Goal: Task Accomplishment & Management: Use online tool/utility

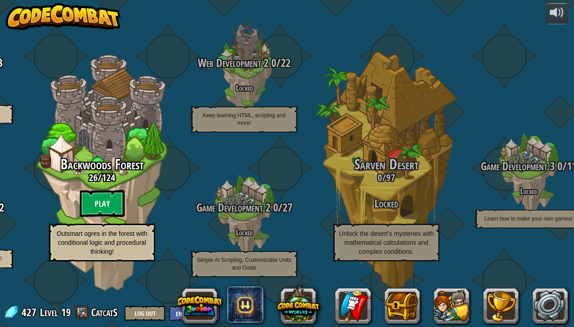
scroll to position [0, 396]
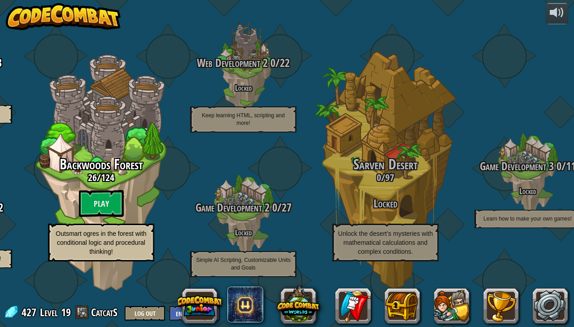
click at [98, 206] on btn "Play" at bounding box center [101, 203] width 45 height 27
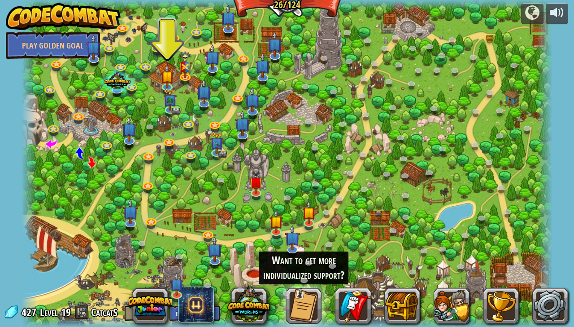
click at [166, 105] on img at bounding box center [169, 99] width 13 height 22
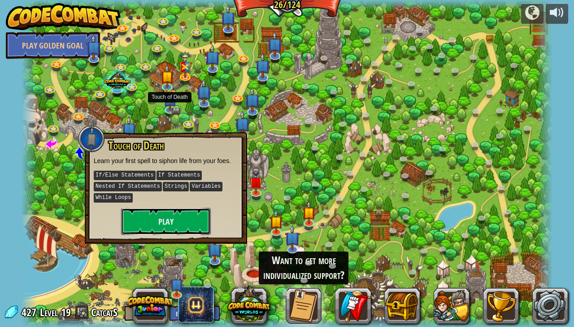
click at [146, 209] on button "Play" at bounding box center [166, 221] width 90 height 27
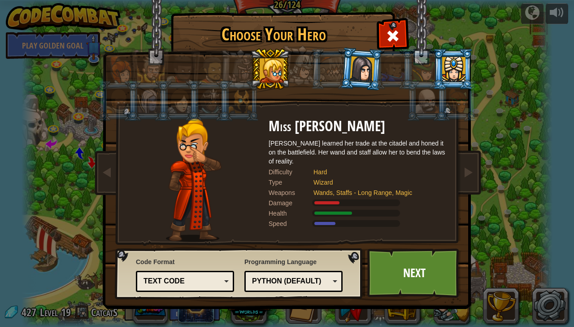
click at [450, 75] on div at bounding box center [453, 69] width 23 height 24
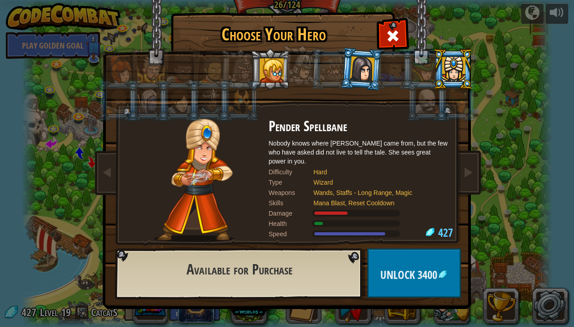
click at [364, 65] on div at bounding box center [362, 69] width 25 height 26
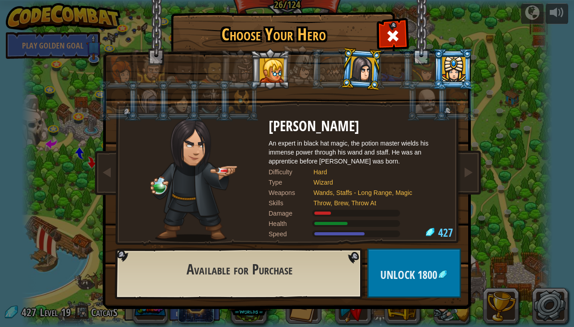
click at [281, 67] on li at bounding box center [300, 65] width 44 height 45
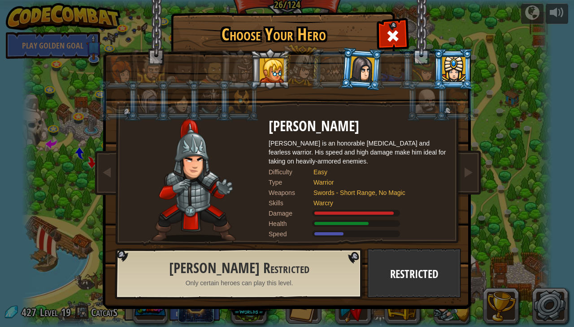
click at [272, 59] on div at bounding box center [272, 70] width 24 height 24
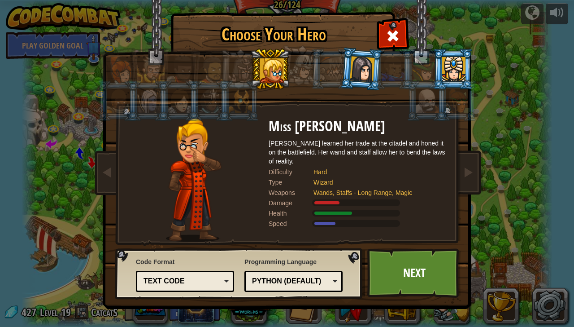
click at [418, 274] on link "Next" at bounding box center [414, 272] width 94 height 49
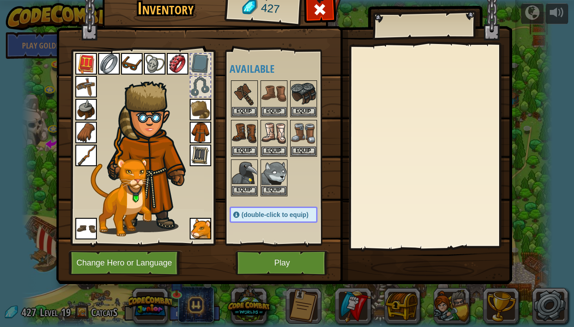
click at [281, 224] on div "Available Equip Equip Equip Equip Equip Equip Equip Equip Equip Equip Equip Equ…" at bounding box center [283, 147] width 106 height 187
click at [273, 221] on div "Available Equip Equip Equip Equip Equip Equip Equip Equip Equip Equip Equip Equ…" at bounding box center [283, 147] width 106 height 187
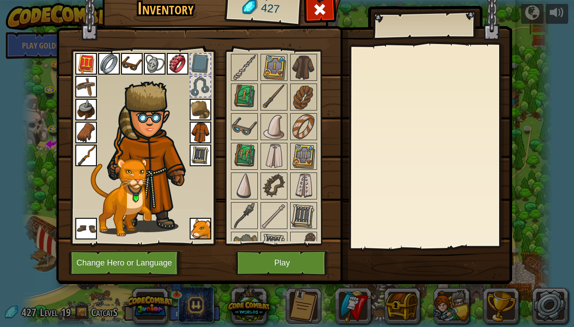
scroll to position [298, 0]
click at [249, 152] on img at bounding box center [244, 155] width 25 height 25
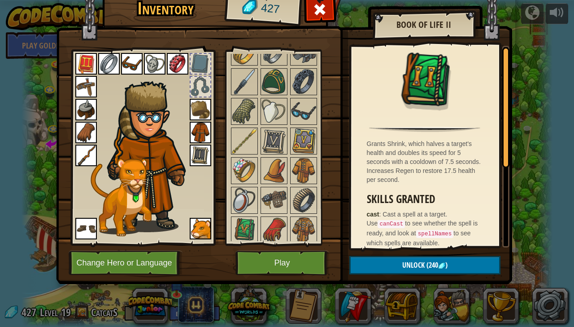
scroll to position [760, 0]
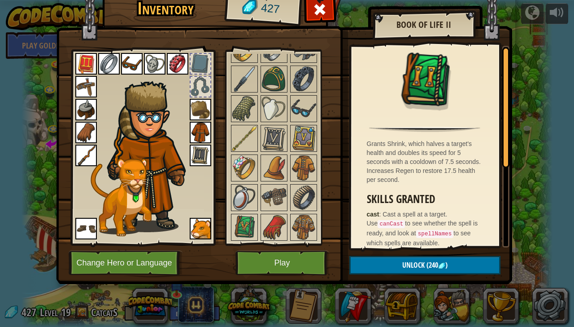
click at [307, 166] on img at bounding box center [303, 167] width 25 height 25
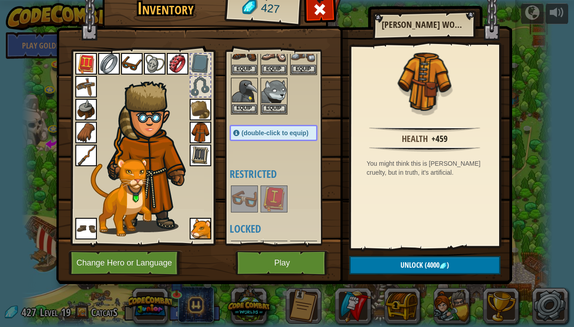
scroll to position [0, 0]
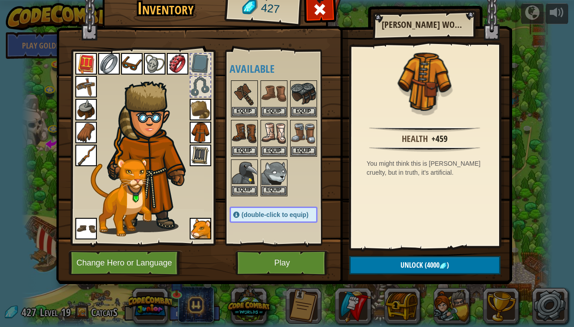
click at [85, 114] on img at bounding box center [86, 110] width 22 height 22
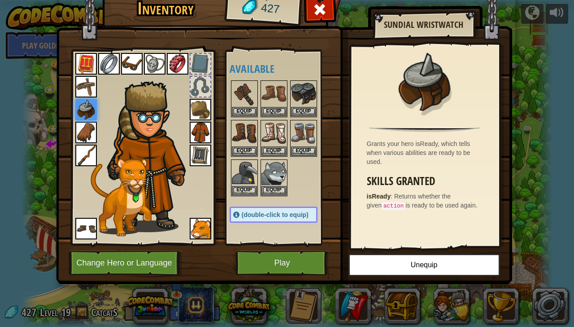
click at [308, 93] on img at bounding box center [303, 93] width 25 height 25
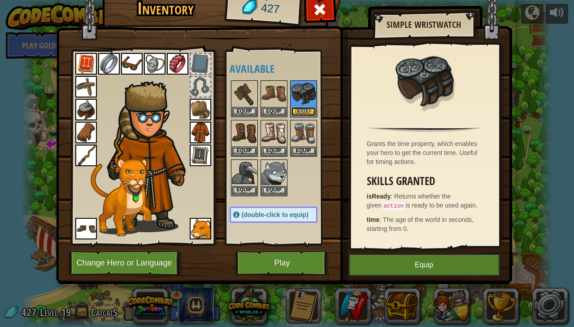
click at [304, 107] on button "Equip" at bounding box center [303, 111] width 25 height 9
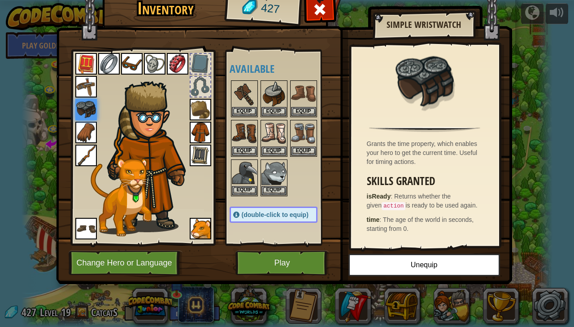
click at [279, 134] on img at bounding box center [273, 133] width 25 height 25
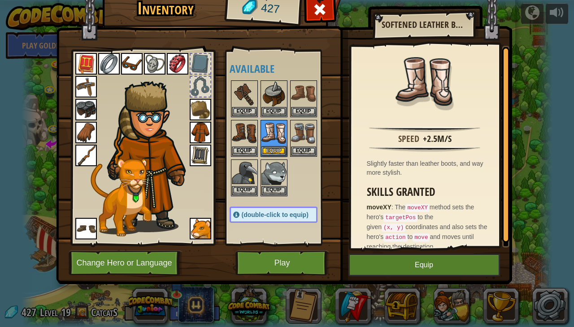
click at [309, 128] on img at bounding box center [303, 133] width 25 height 25
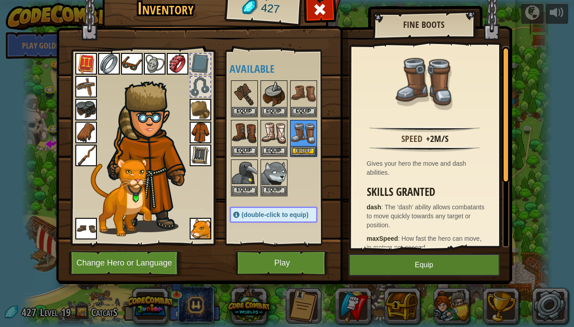
click at [248, 131] on img at bounding box center [244, 133] width 25 height 25
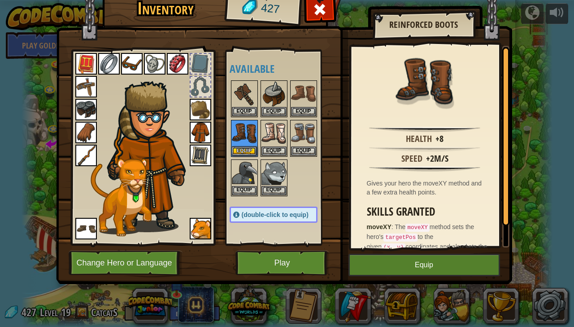
click at [304, 93] on img at bounding box center [303, 93] width 25 height 25
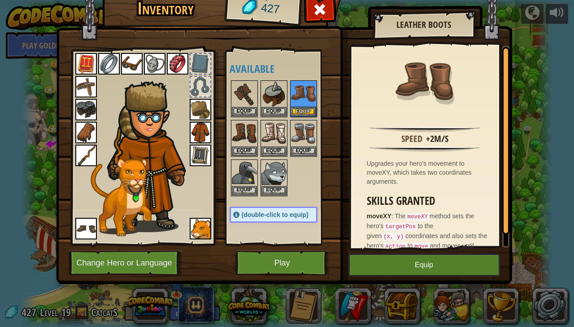
click at [85, 236] on img at bounding box center [86, 229] width 22 height 22
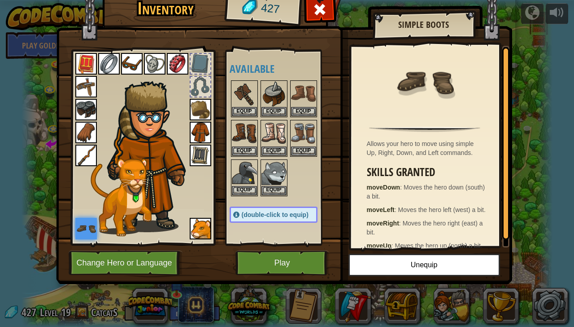
click at [250, 100] on img at bounding box center [244, 93] width 25 height 25
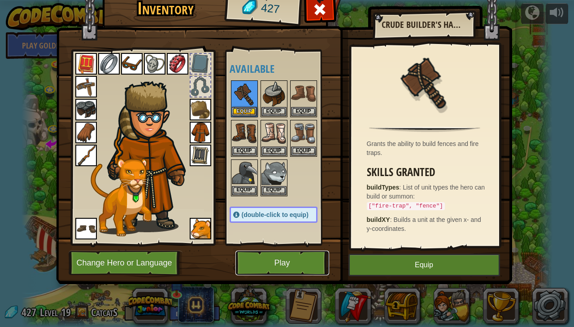
click at [293, 256] on button "Play" at bounding box center [282, 262] width 94 height 25
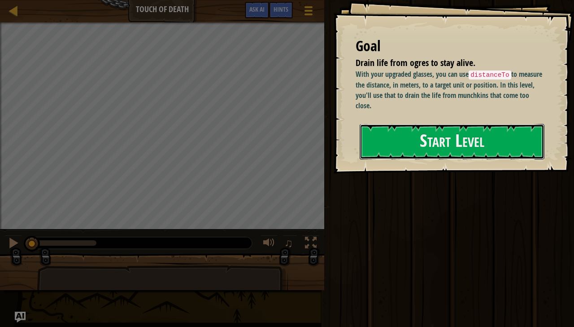
click at [513, 147] on button "Start Level" at bounding box center [452, 141] width 185 height 35
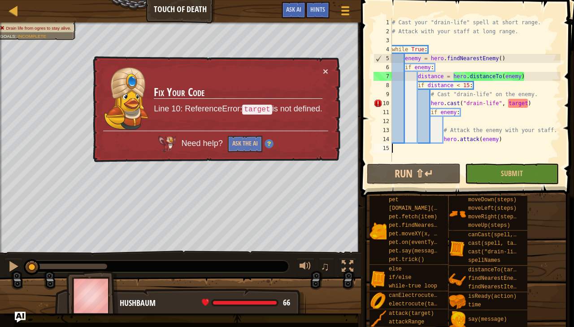
scroll to position [4, 0]
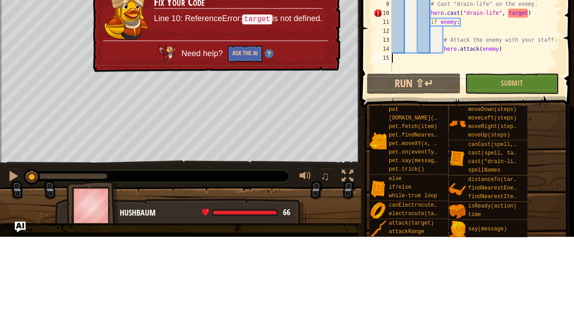
click at [510, 132] on div "# Cast your "drain-life" spell at short range. # Attack with your staff at [GEO…" at bounding box center [475, 98] width 170 height 161
type textarea "# Attack the enemy with your staff."
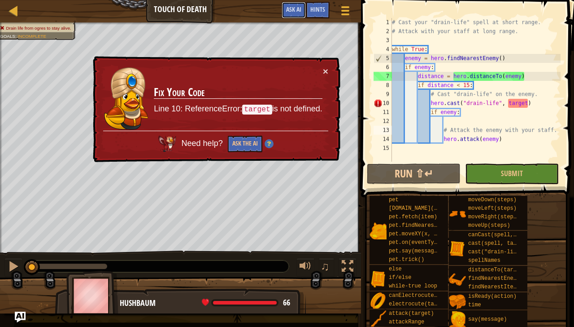
click at [295, 10] on span "Ask AI" at bounding box center [293, 9] width 15 height 9
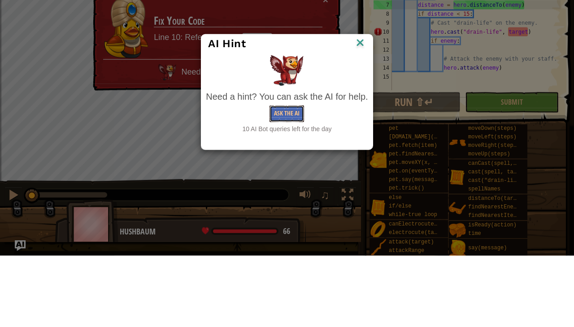
click at [274, 181] on button "Ask the AI" at bounding box center [287, 185] width 35 height 17
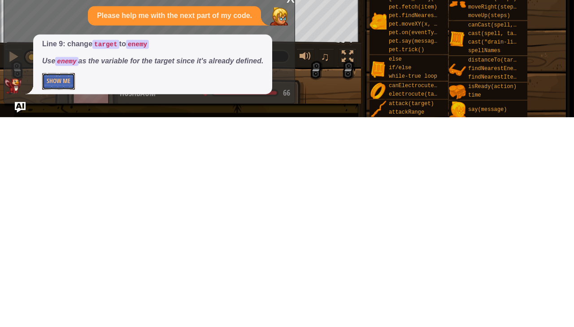
click at [62, 296] on button "Show Me" at bounding box center [58, 291] width 33 height 17
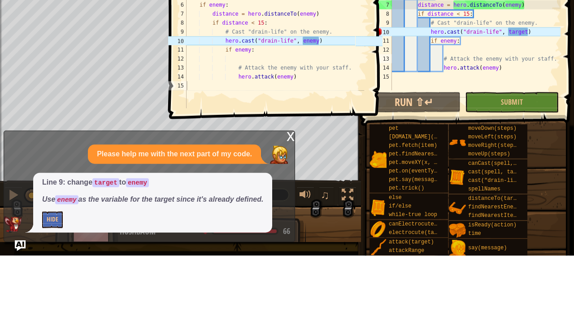
scroll to position [1, 0]
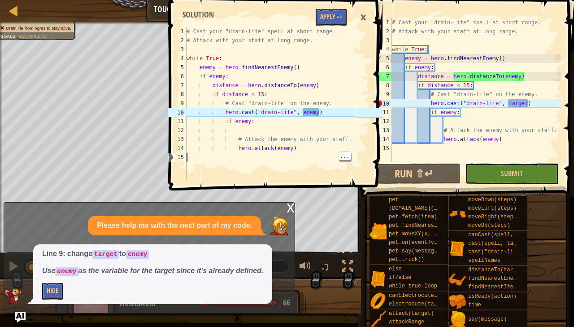
type textarea "hero.attack(enemy)"
click at [520, 100] on div "# Cast your "drain-life" spell at short range. # Attack with your staff at [GEO…" at bounding box center [475, 98] width 170 height 161
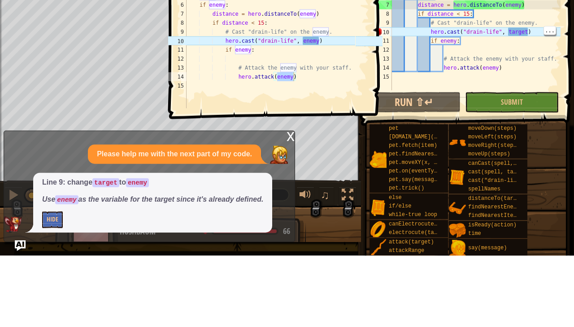
click at [529, 106] on div "# Cast your "drain-life" spell at short range. # Attack with your staff at [GEO…" at bounding box center [475, 98] width 170 height 161
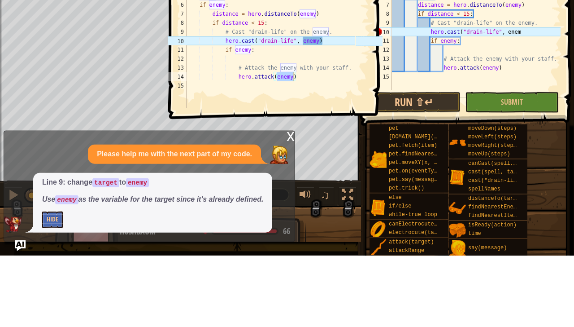
scroll to position [0, 0]
type textarea "enemy"
click at [502, 0] on body "Map Touch of Death Game Menu Done Hints Ask AI hero.attack(enemy) 1 2 3 4 5 6 7…" at bounding box center [287, 0] width 574 height 0
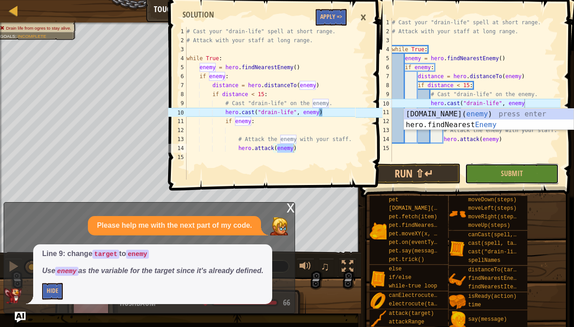
click at [532, 176] on button "Submit" at bounding box center [512, 173] width 94 height 21
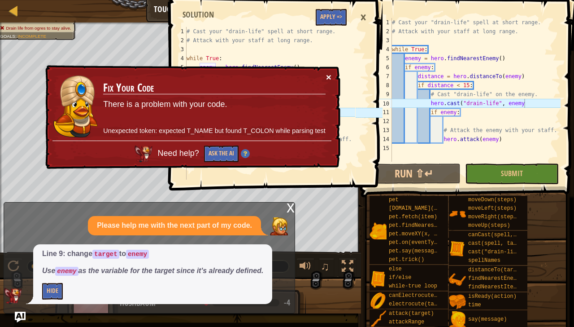
click at [329, 79] on button "×" at bounding box center [330, 78] width 6 height 9
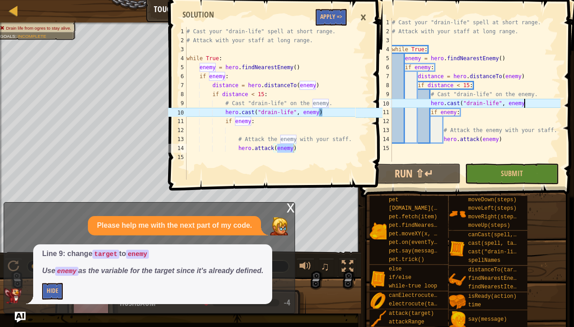
scroll to position [0, 0]
click at [330, 19] on button "Apply =>" at bounding box center [331, 17] width 31 height 17
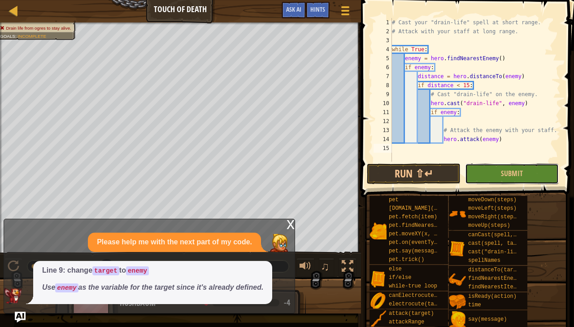
click at [513, 177] on span "Submit" at bounding box center [512, 173] width 22 height 10
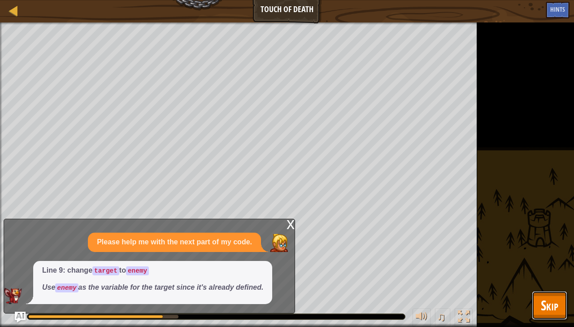
click at [553, 306] on span "Skip" at bounding box center [549, 305] width 17 height 18
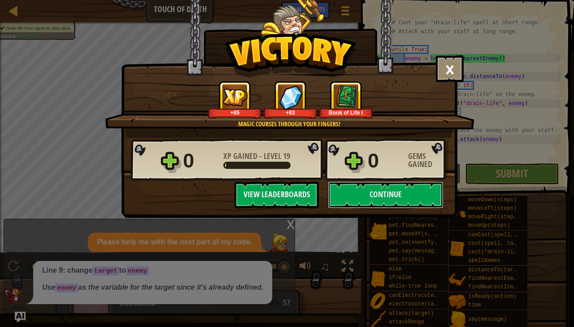
click at [409, 194] on button "Continue" at bounding box center [386, 194] width 116 height 27
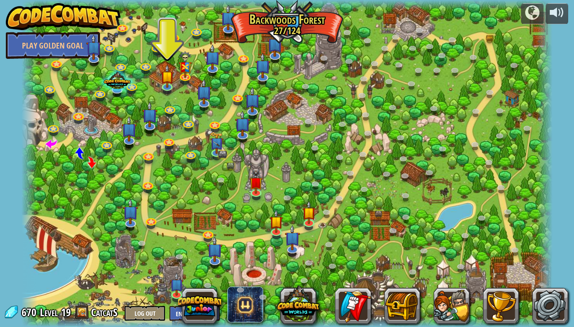
click at [166, 83] on img at bounding box center [167, 76] width 13 height 23
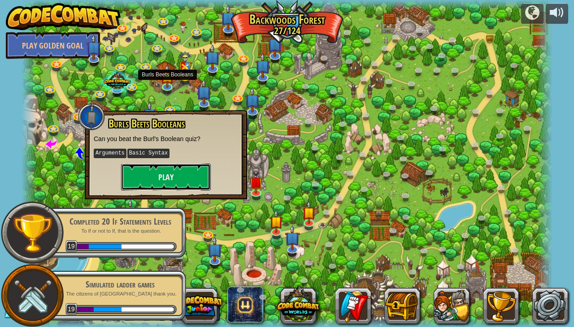
click at [180, 182] on button "Play" at bounding box center [166, 176] width 90 height 27
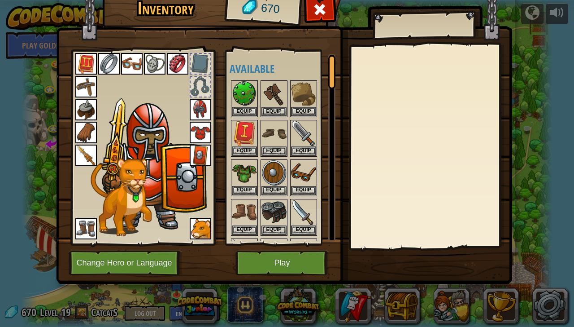
click at [307, 174] on img at bounding box center [303, 172] width 25 height 25
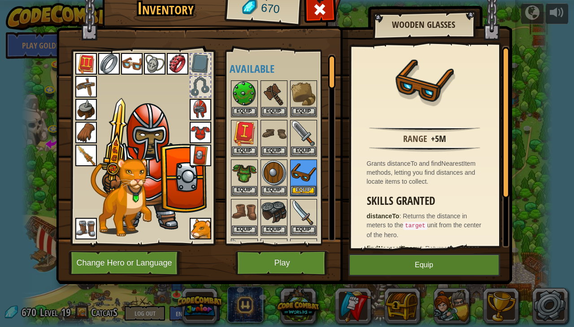
click at [88, 115] on img at bounding box center [86, 110] width 22 height 22
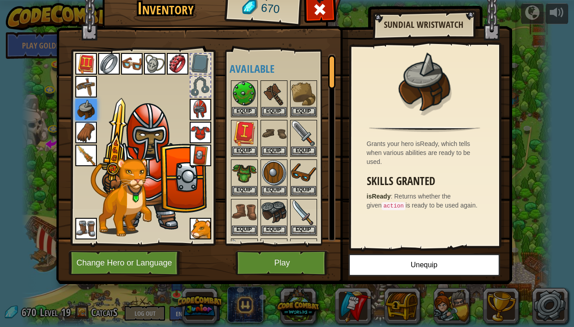
click at [275, 211] on img at bounding box center [273, 212] width 25 height 25
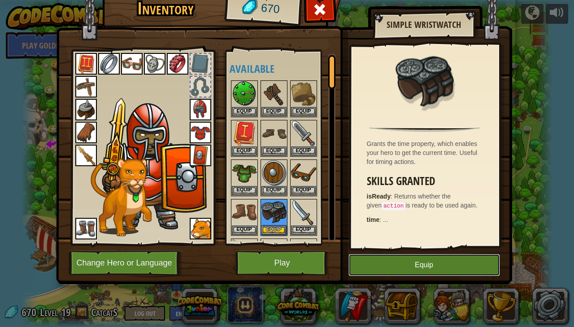
click at [441, 274] on button "Equip" at bounding box center [424, 264] width 152 height 22
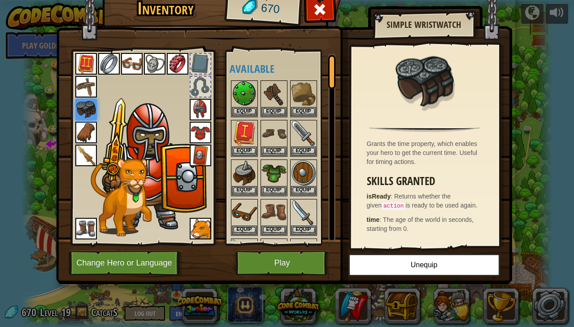
click at [315, 87] on img at bounding box center [303, 93] width 25 height 25
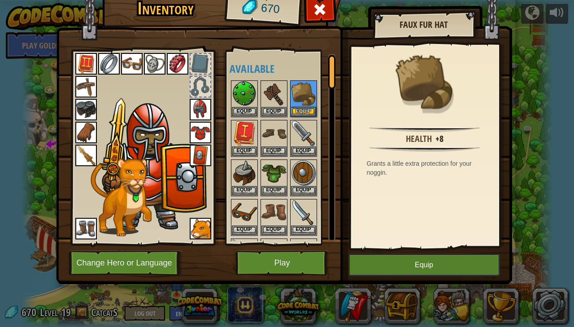
click at [330, 225] on div at bounding box center [331, 147] width 7 height 187
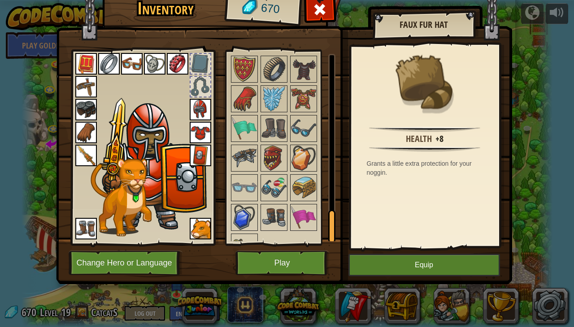
click at [329, 90] on div at bounding box center [331, 147] width 7 height 187
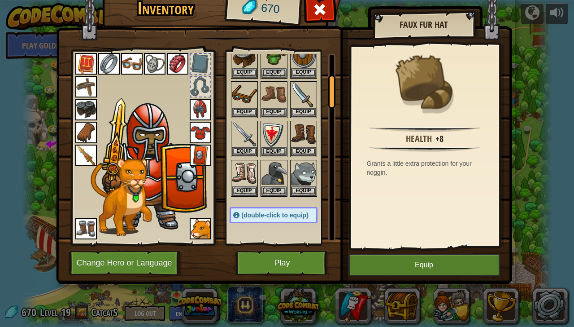
click at [332, 108] on div at bounding box center [331, 92] width 7 height 34
click at [332, 109] on div at bounding box center [331, 147] width 7 height 187
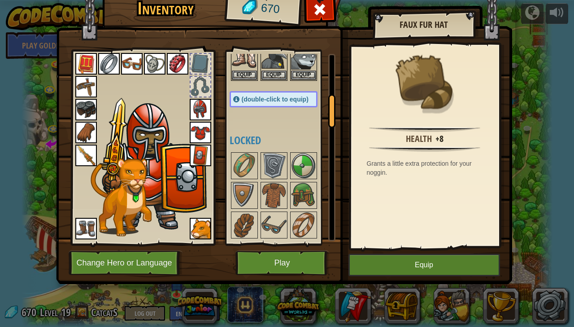
click at [332, 110] on div at bounding box center [331, 111] width 7 height 34
click at [291, 266] on button "Play" at bounding box center [282, 262] width 94 height 25
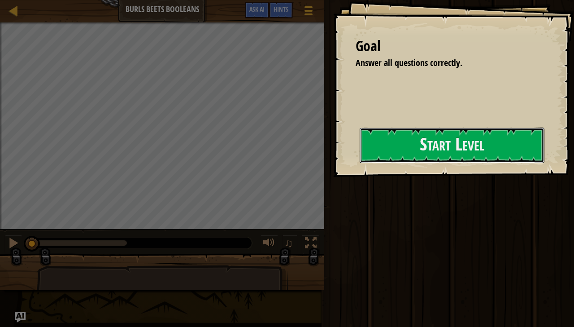
click at [398, 154] on button "Start Level" at bounding box center [452, 144] width 185 height 35
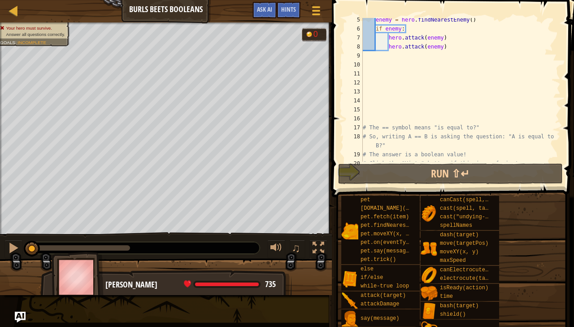
scroll to position [117, 0]
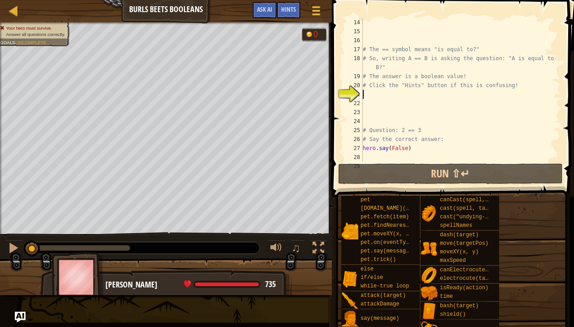
click at [509, 69] on div "# The == symbol means "is equal to?" # So, writing A == B is asking the questio…" at bounding box center [461, 98] width 200 height 161
type textarea "# So, writing A == B is asking the question: "A is equal to B?""
click at [269, 13] on span "Ask AI" at bounding box center [264, 9] width 15 height 9
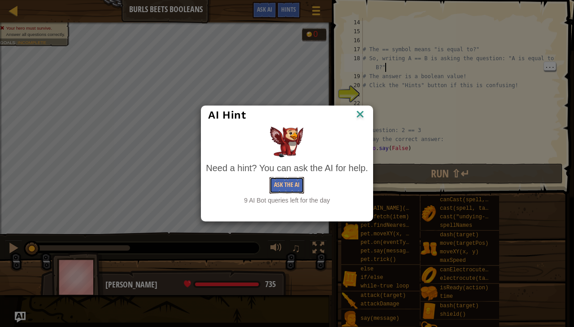
click at [284, 184] on button "Ask the AI" at bounding box center [287, 185] width 35 height 17
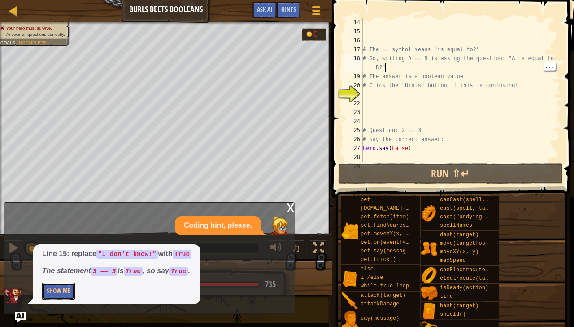
click at [73, 287] on button "Show Me" at bounding box center [58, 291] width 33 height 17
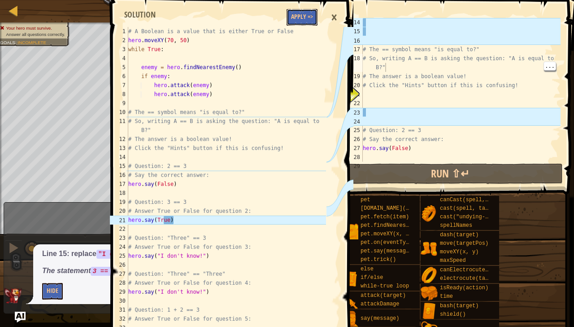
click at [307, 14] on button "Apply =>" at bounding box center [302, 17] width 31 height 17
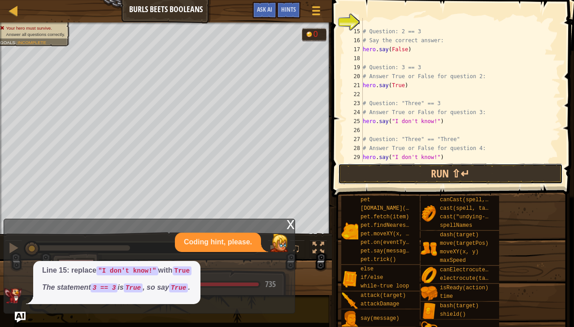
click at [470, 174] on button "Run ⇧↵" at bounding box center [450, 173] width 225 height 21
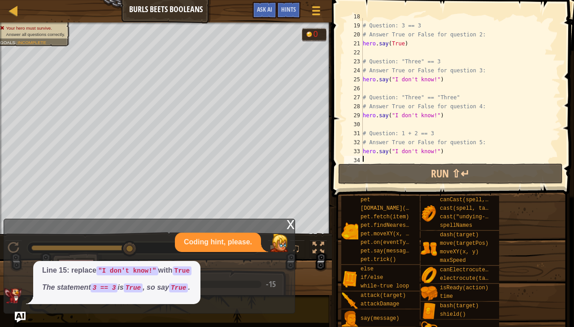
scroll to position [170, 0]
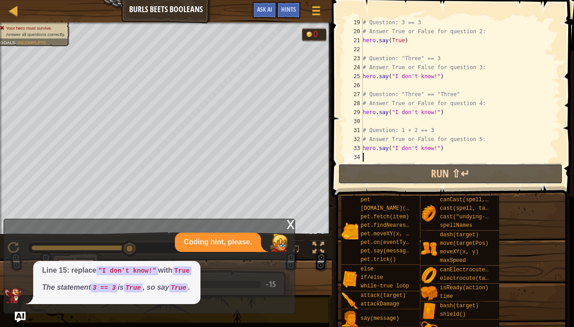
click at [458, 173] on button "Run ⇧↵" at bounding box center [450, 173] width 225 height 21
click at [470, 170] on button "Run ⇧↵" at bounding box center [450, 173] width 225 height 21
click at [14, 8] on div at bounding box center [13, 10] width 11 height 11
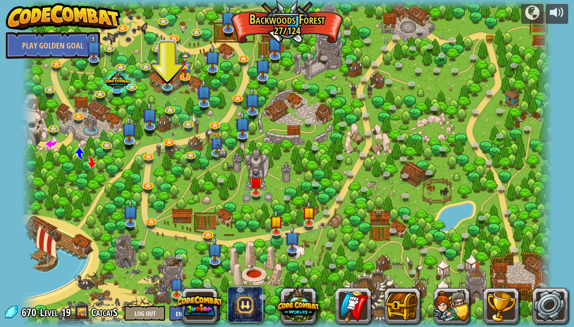
click at [250, 300] on span at bounding box center [245, 304] width 36 height 36
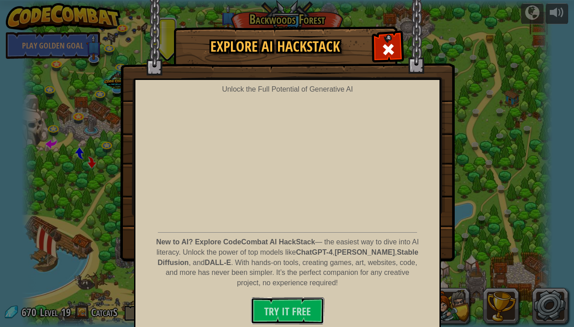
click at [296, 323] on button "Try It Free" at bounding box center [288, 310] width 74 height 27
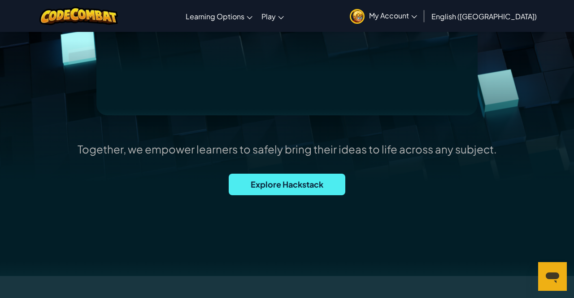
click at [327, 186] on span "Explore Hackstack" at bounding box center [287, 185] width 117 height 22
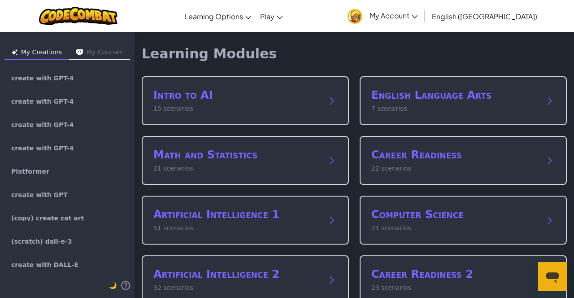
click at [50, 59] on button "My Creations" at bounding box center [36, 53] width 65 height 14
